Goal: Information Seeking & Learning: Find specific page/section

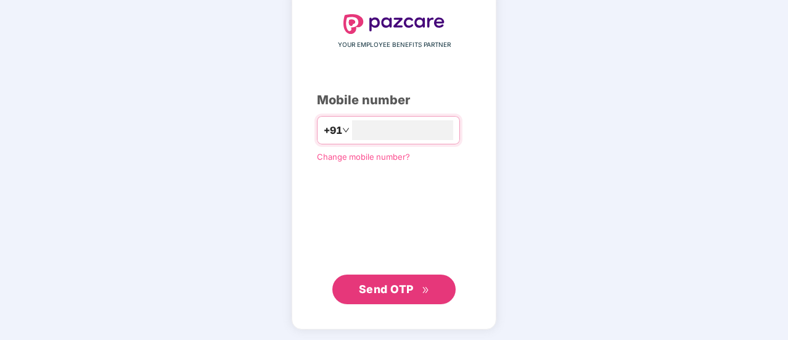
type input "**********"
click at [384, 289] on span "Send OTP" at bounding box center [386, 288] width 55 height 13
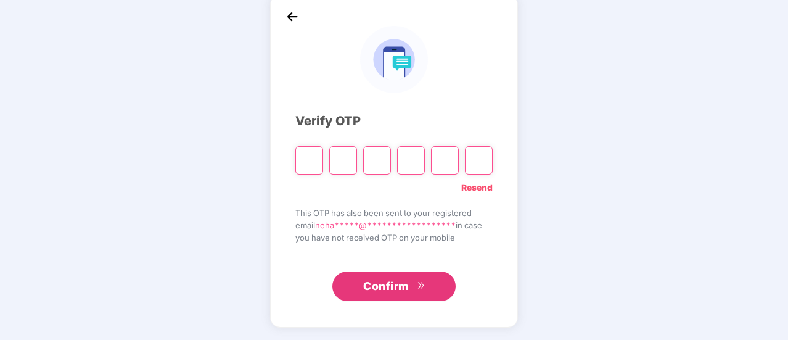
scroll to position [62, 0]
type input "*"
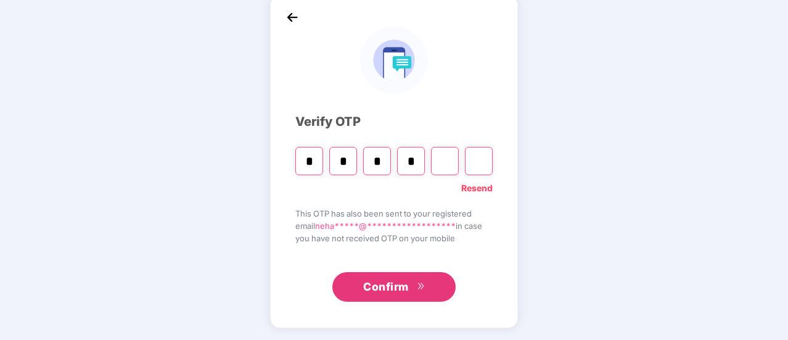
type input "*"
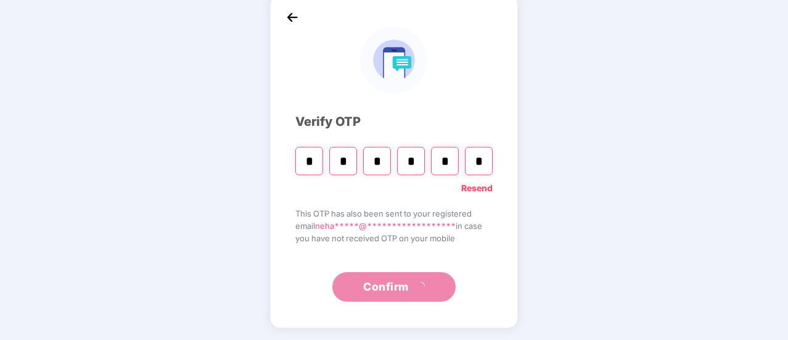
type input "*"
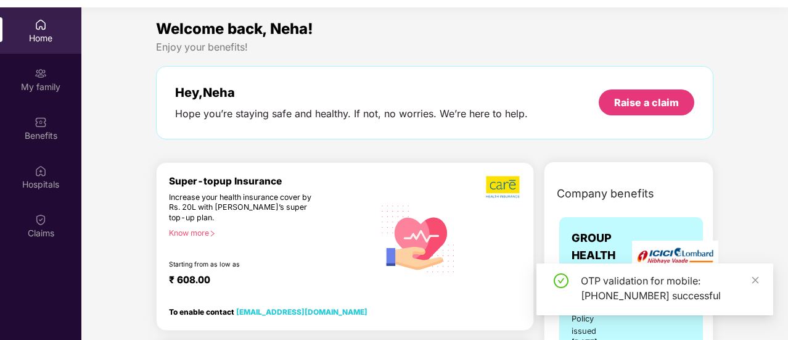
click at [760, 277] on div "OTP validation for mobile: [PHONE_NUMBER] successful" at bounding box center [655, 289] width 237 height 52
click at [33, 30] on div "Home" at bounding box center [40, 30] width 81 height 46
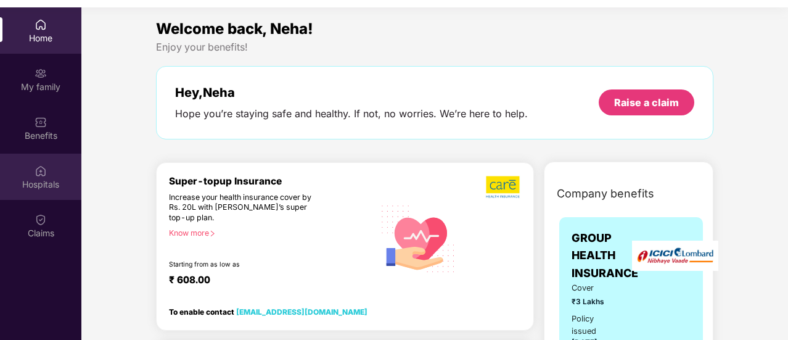
click at [34, 183] on div "Hospitals" at bounding box center [40, 184] width 81 height 12
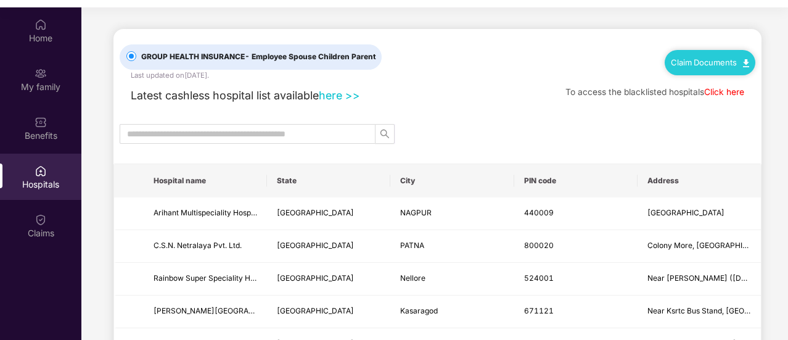
click at [545, 181] on th "PIN code" at bounding box center [575, 180] width 123 height 33
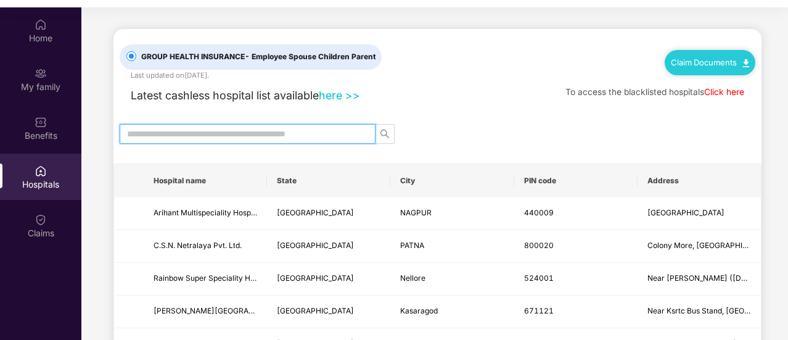
click at [241, 131] on input "text" at bounding box center [242, 134] width 231 height 14
click at [349, 96] on link "here >>" at bounding box center [339, 95] width 41 height 13
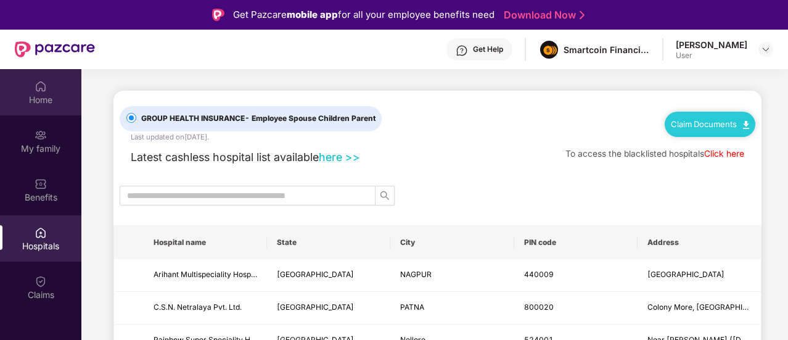
click at [38, 92] on img at bounding box center [41, 86] width 12 height 12
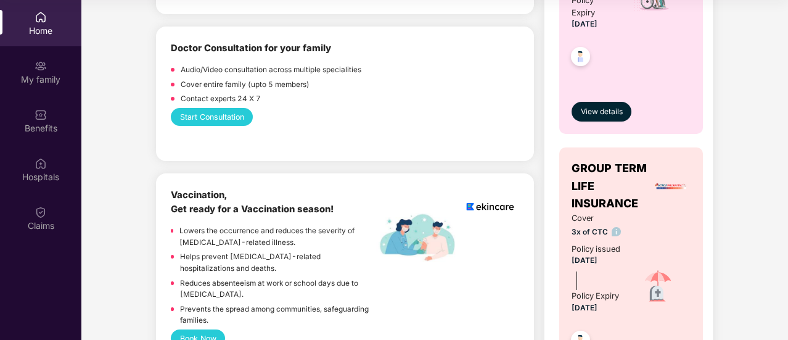
scroll to position [617, 0]
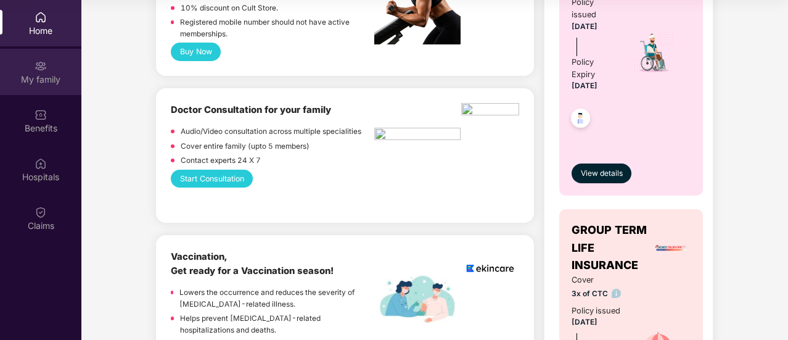
click at [30, 58] on div "My family" at bounding box center [40, 72] width 81 height 46
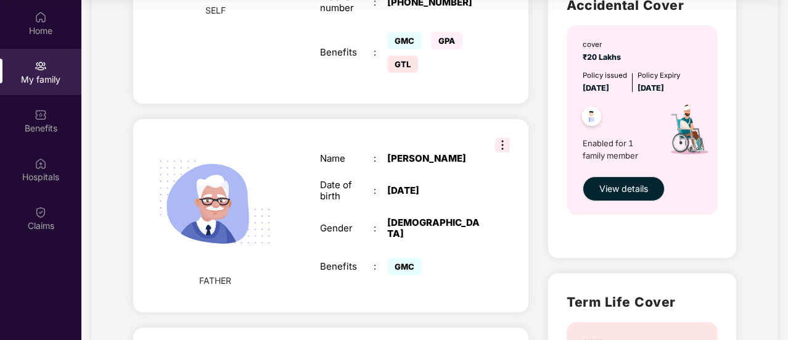
scroll to position [432, 0]
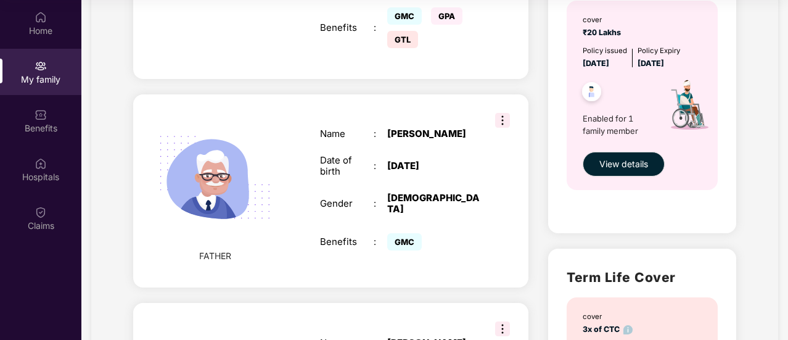
click at [381, 198] on div ":" at bounding box center [381, 203] width 14 height 11
click at [503, 113] on img at bounding box center [502, 120] width 15 height 15
click at [461, 175] on div "Name : [PERSON_NAME] Date of birth : [DEMOGRAPHIC_DATA] Gender : [DEMOGRAPHIC_D…" at bounding box center [400, 190] width 185 height 155
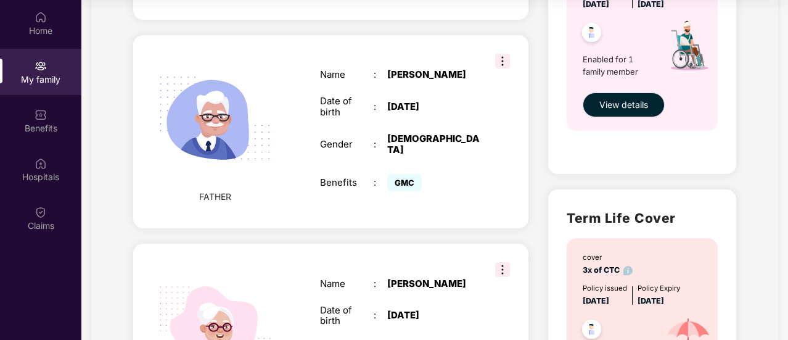
scroll to position [486, 0]
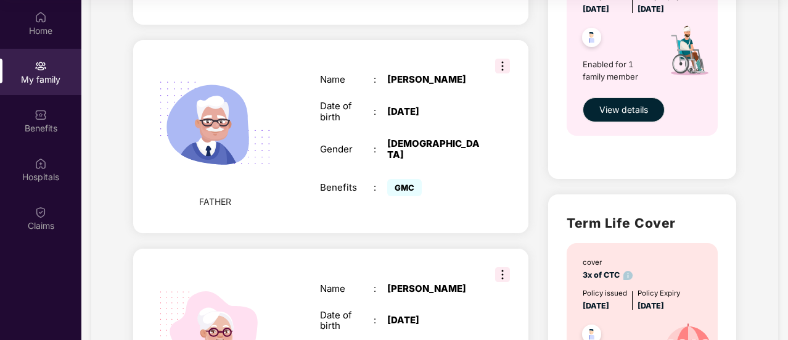
click at [429, 182] on div "GMC" at bounding box center [409, 187] width 44 height 11
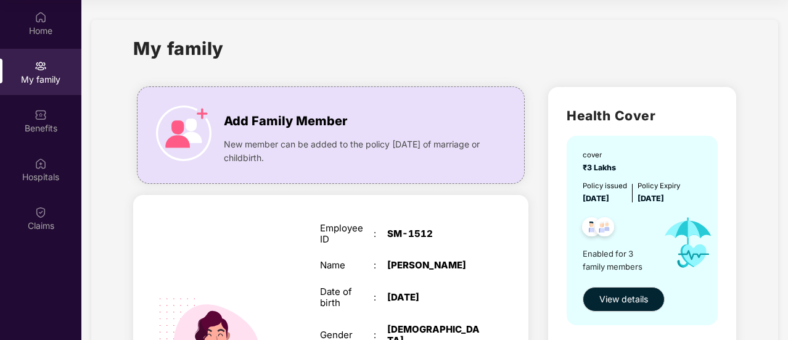
scroll to position [62, 0]
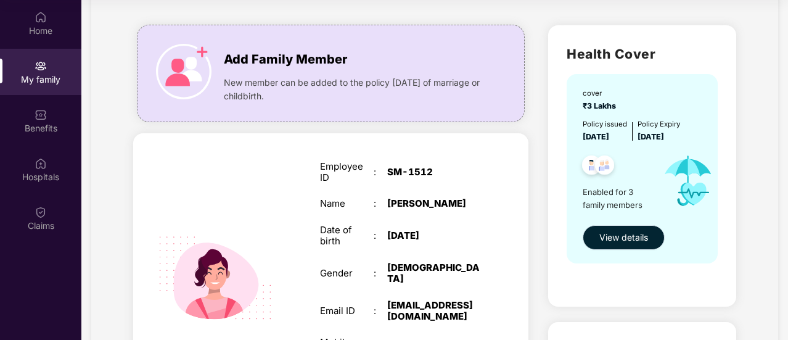
click at [629, 232] on span "View details" at bounding box center [623, 238] width 49 height 14
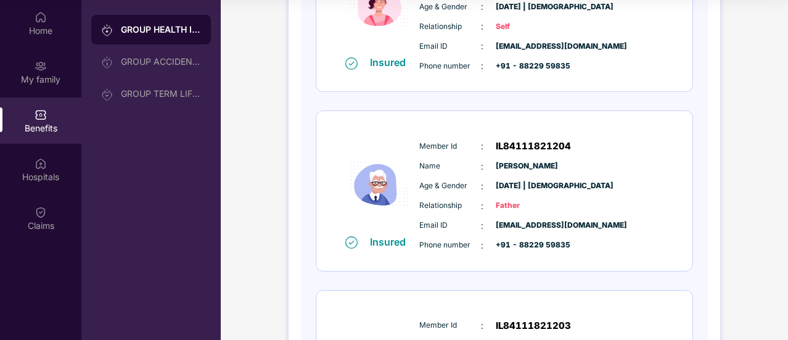
scroll to position [64, 0]
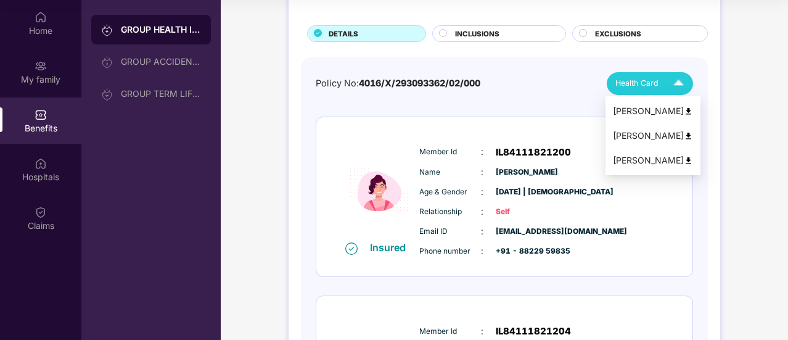
click at [678, 80] on img at bounding box center [679, 84] width 22 height 22
click at [640, 134] on div "[PERSON_NAME]" at bounding box center [653, 136] width 80 height 14
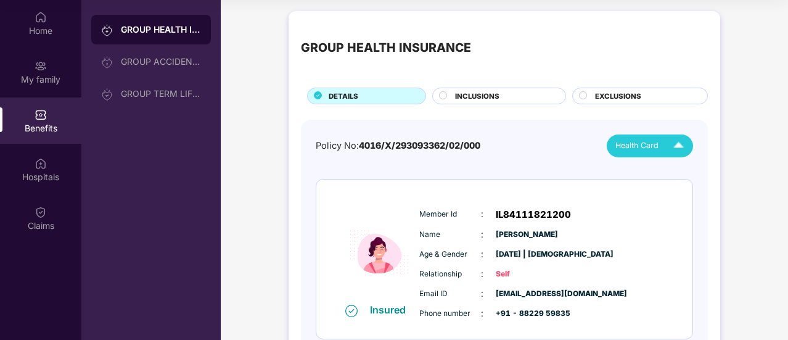
scroll to position [0, 0]
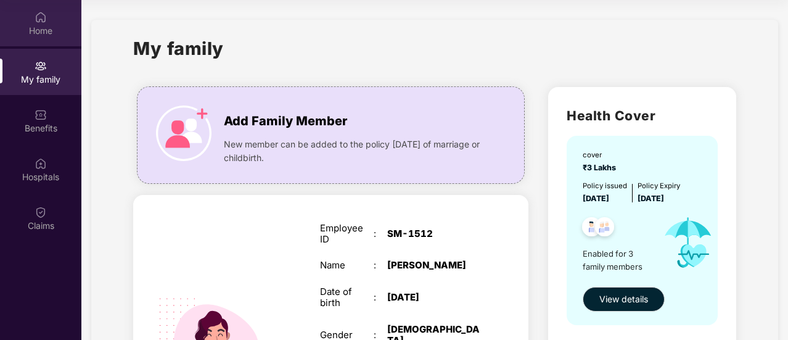
click at [38, 16] on img at bounding box center [41, 17] width 12 height 12
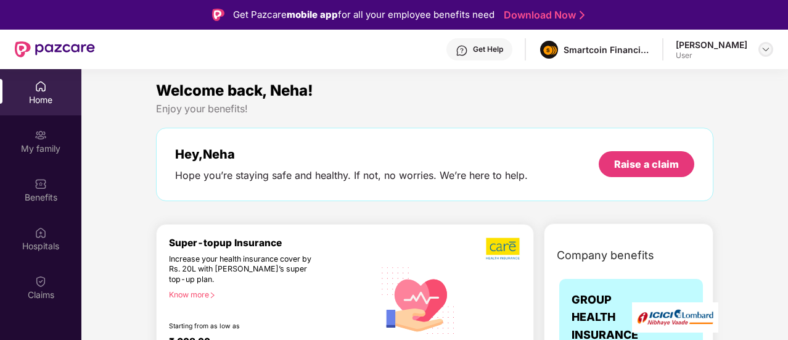
click at [764, 46] on img at bounding box center [766, 49] width 10 height 10
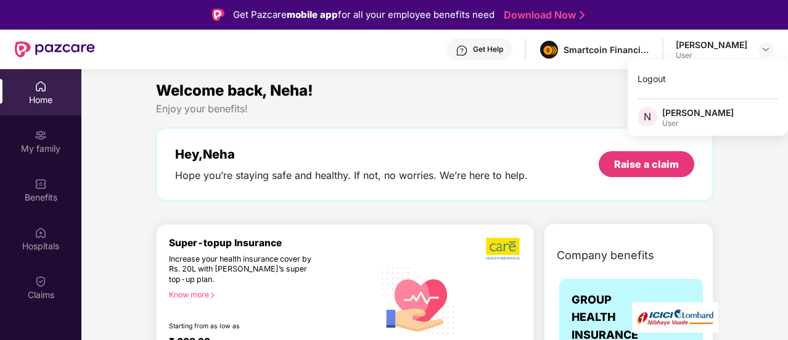
click at [548, 107] on div "Enjoy your benefits!" at bounding box center [435, 108] width 558 height 13
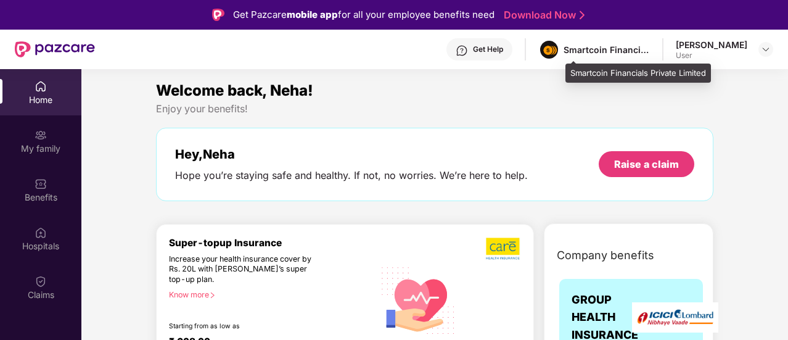
click at [614, 47] on div "Smartcoin Financials Private Limited" at bounding box center [607, 50] width 86 height 12
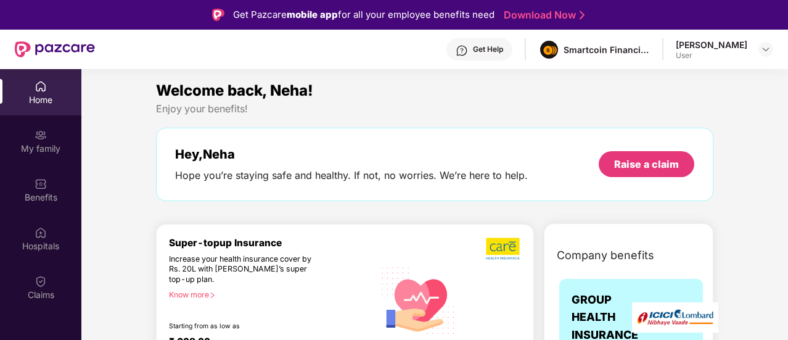
click at [529, 101] on div "Welcome back, Neha!" at bounding box center [435, 90] width 558 height 23
click at [767, 46] on img at bounding box center [766, 49] width 10 height 10
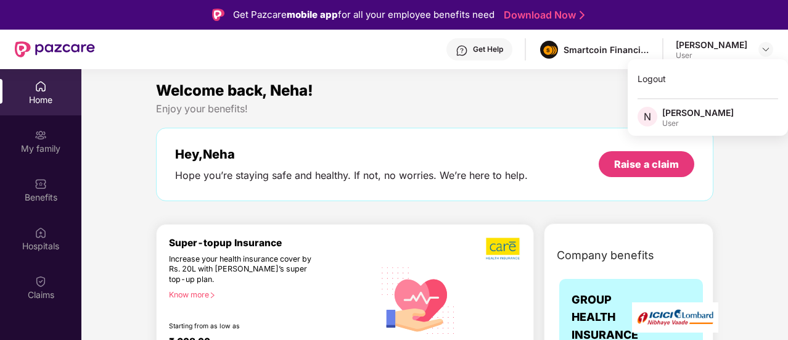
click at [693, 102] on div "Logout N [PERSON_NAME] User" at bounding box center [708, 97] width 160 height 76
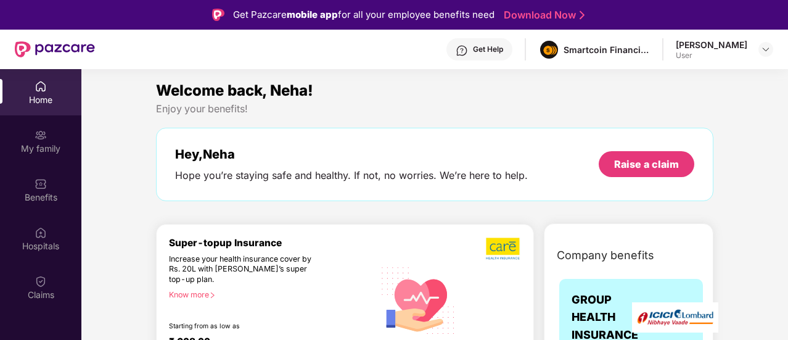
click at [692, 112] on div "Enjoy your benefits!" at bounding box center [435, 108] width 558 height 13
click at [727, 47] on div "[PERSON_NAME]" at bounding box center [712, 45] width 72 height 12
click at [767, 48] on img at bounding box center [766, 49] width 10 height 10
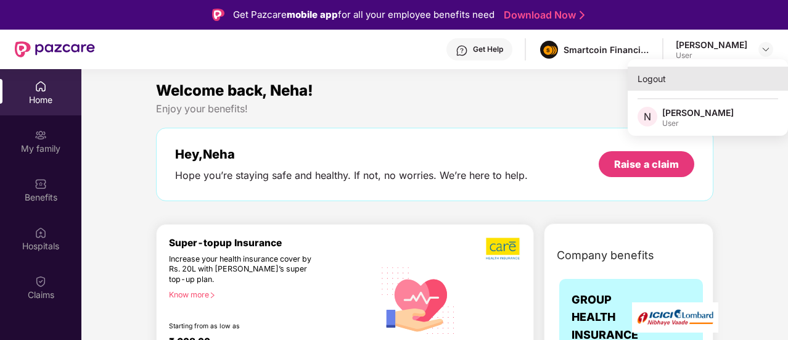
click at [669, 81] on div "Logout" at bounding box center [708, 79] width 160 height 24
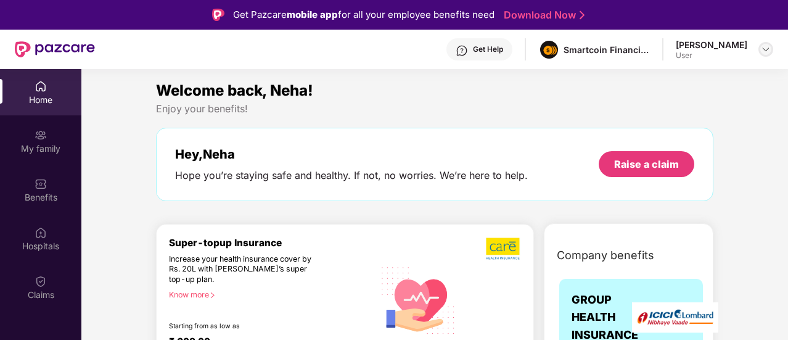
click at [767, 46] on img at bounding box center [766, 49] width 10 height 10
